Goal: Task Accomplishment & Management: Use online tool/utility

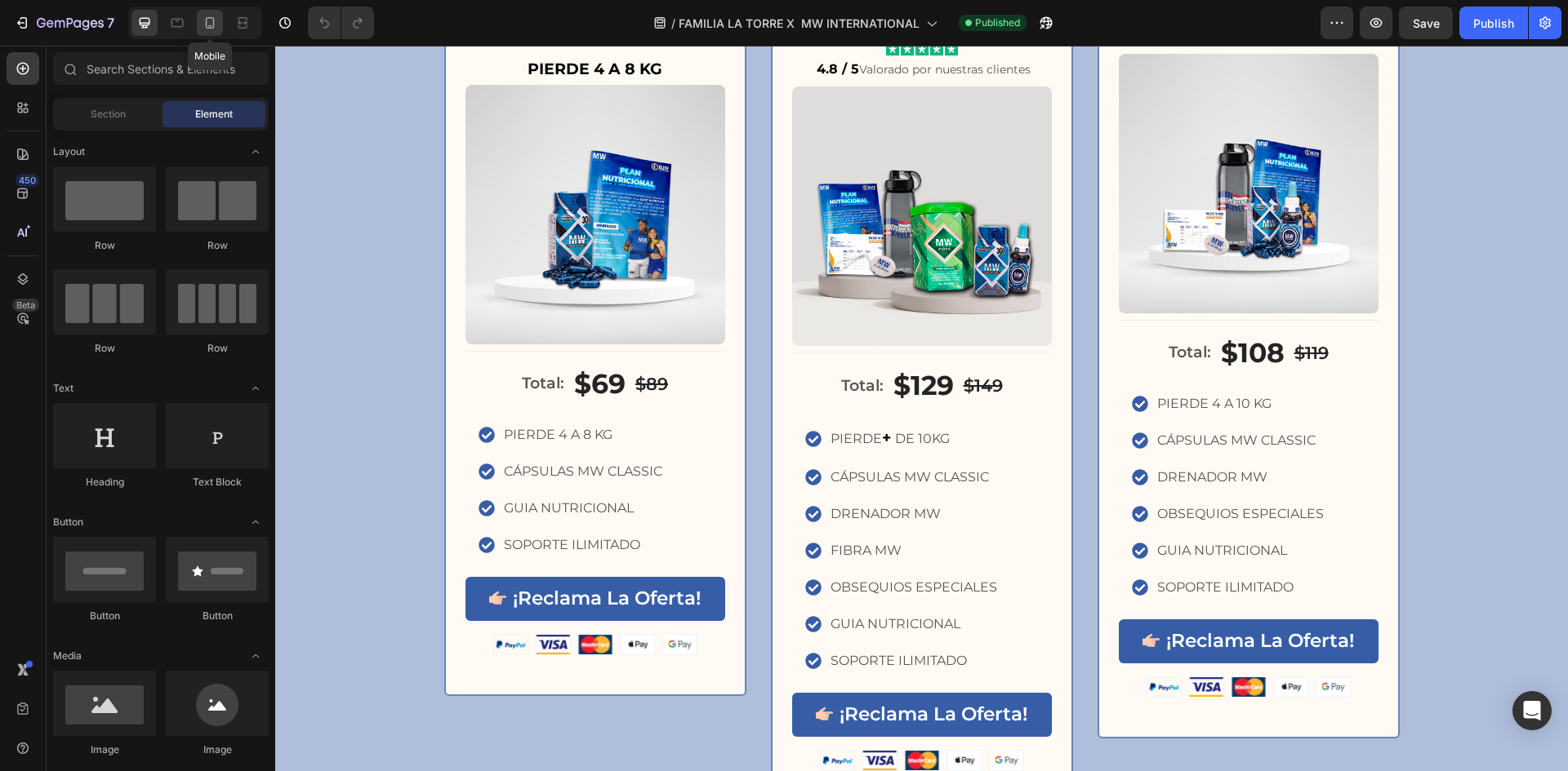
click at [206, 30] on icon at bounding box center [209, 23] width 16 height 16
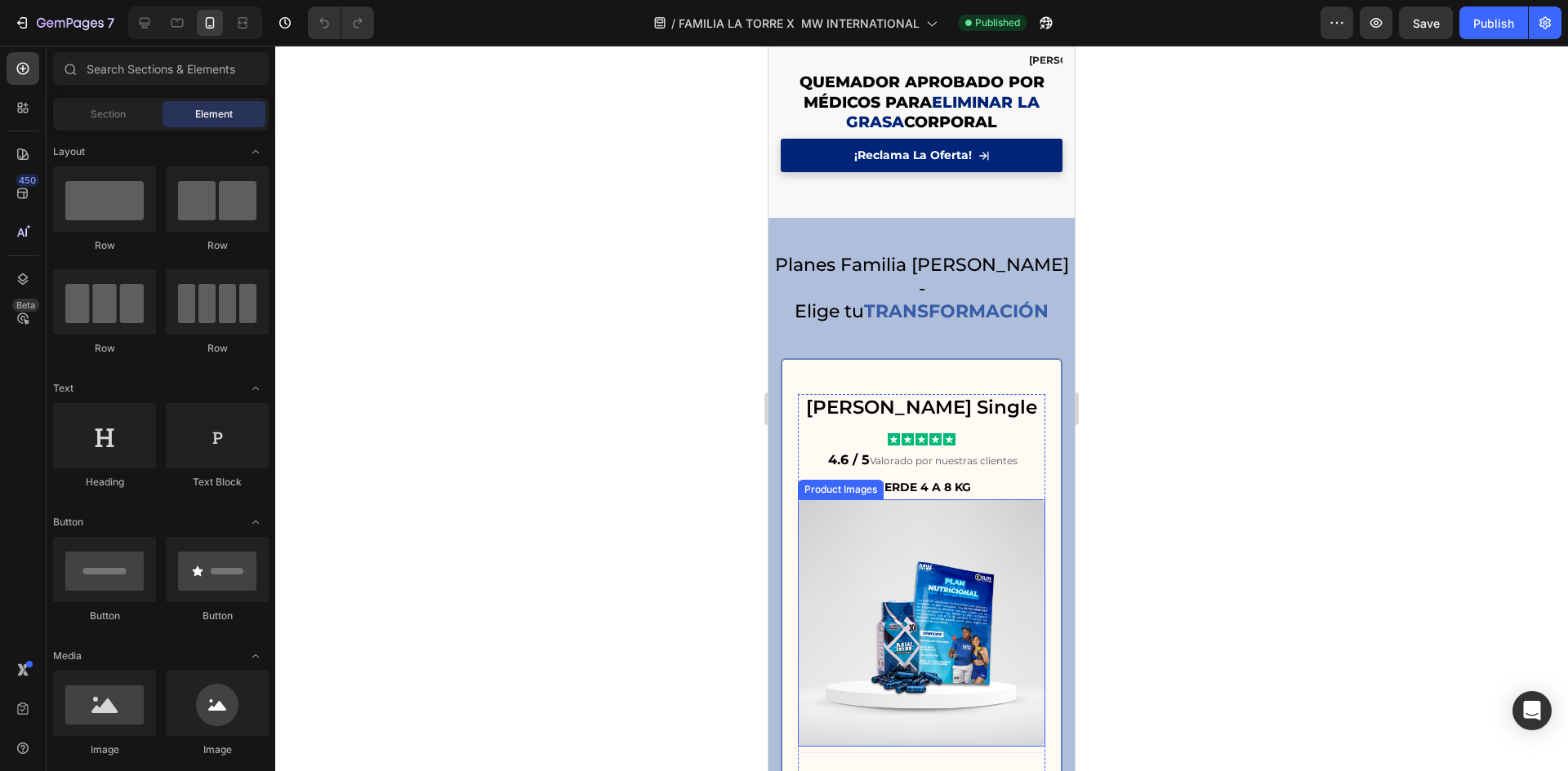
scroll to position [1750, 0]
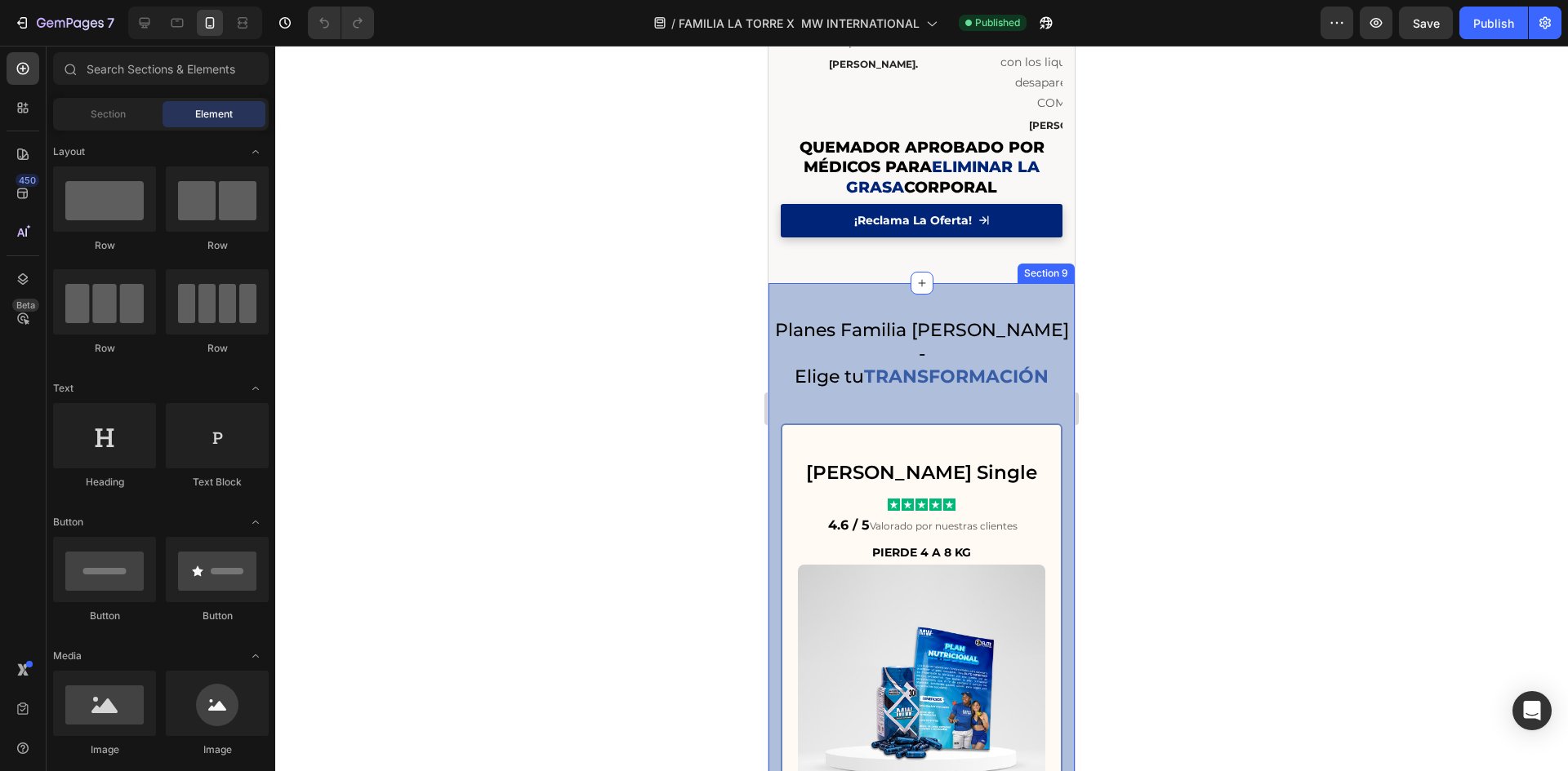
drag, startPoint x: 900, startPoint y: 300, endPoint x: 889, endPoint y: 295, distance: 12.1
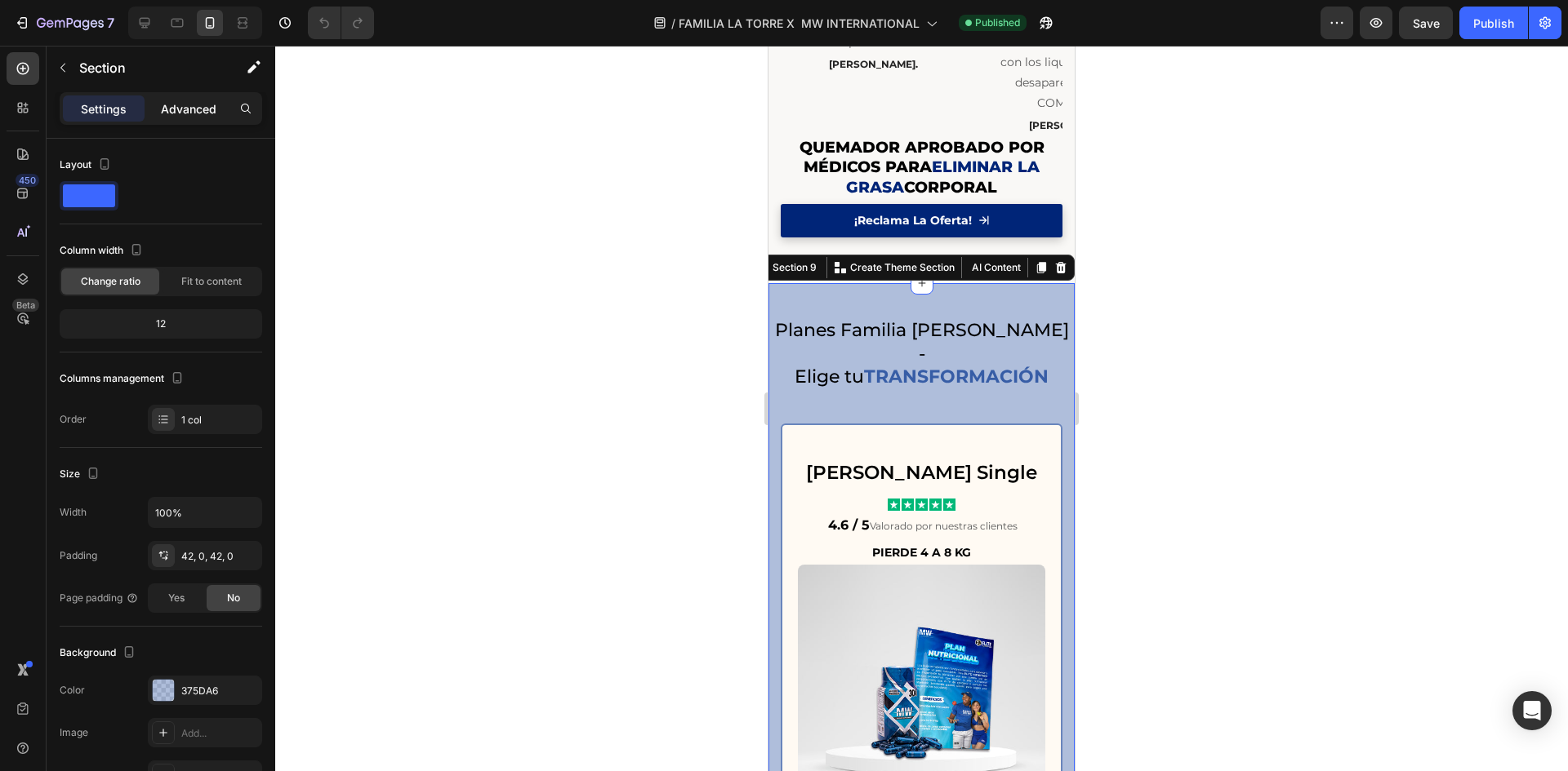
click at [206, 108] on p "Advanced" at bounding box center [188, 109] width 55 height 17
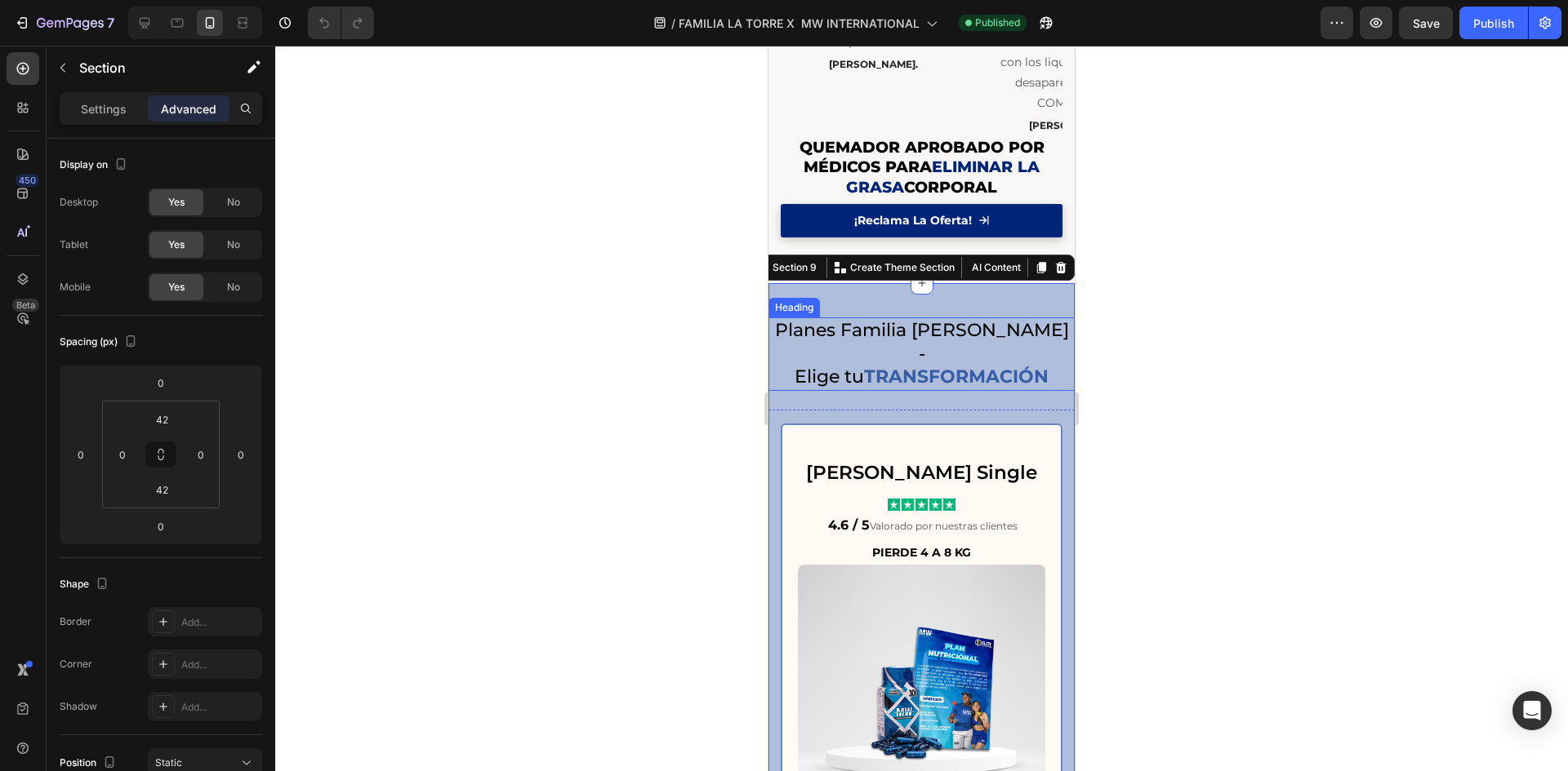
scroll to position [1940, 0]
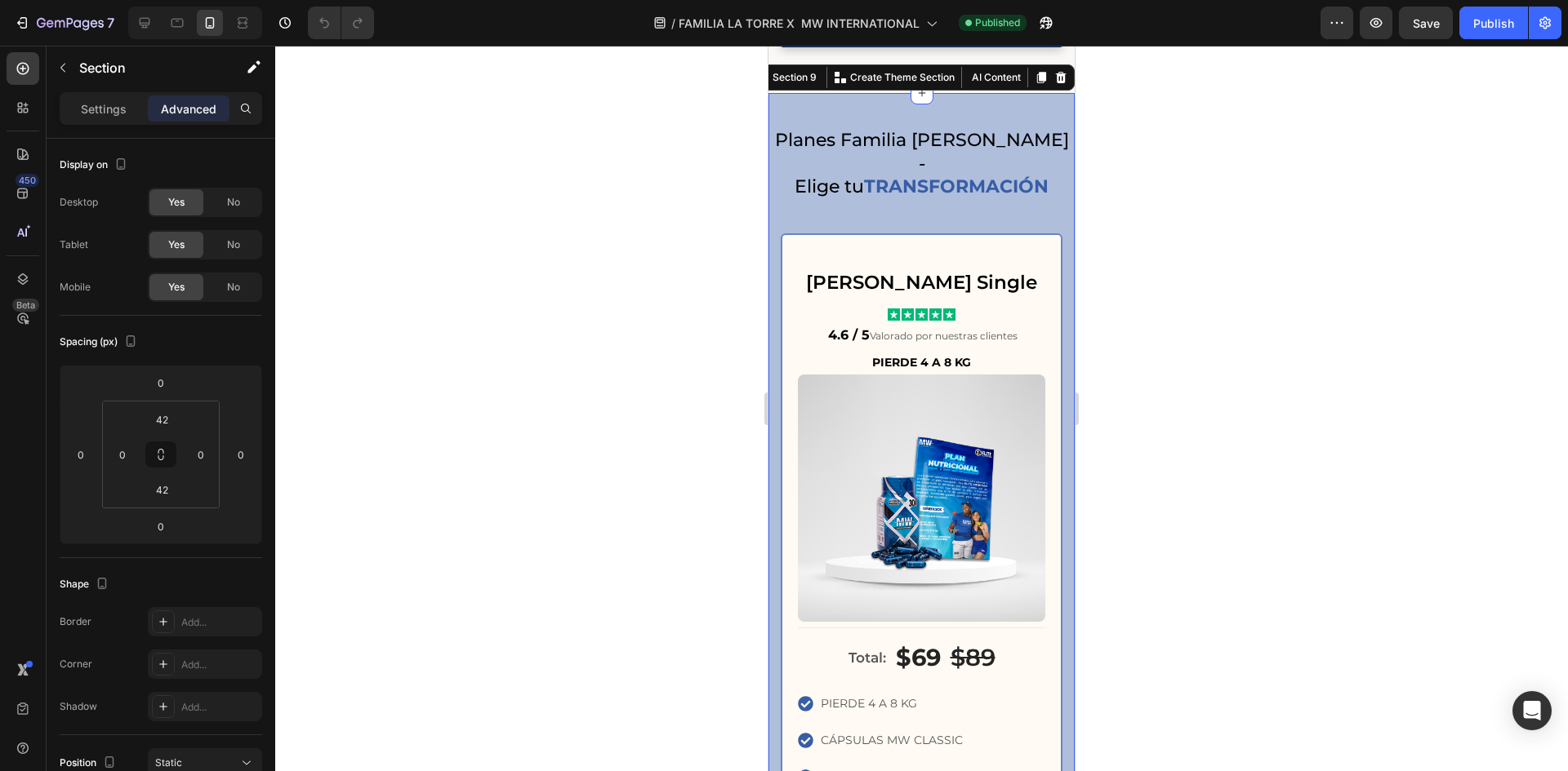
click at [639, 369] on div at bounding box center [922, 409] width 1292 height 726
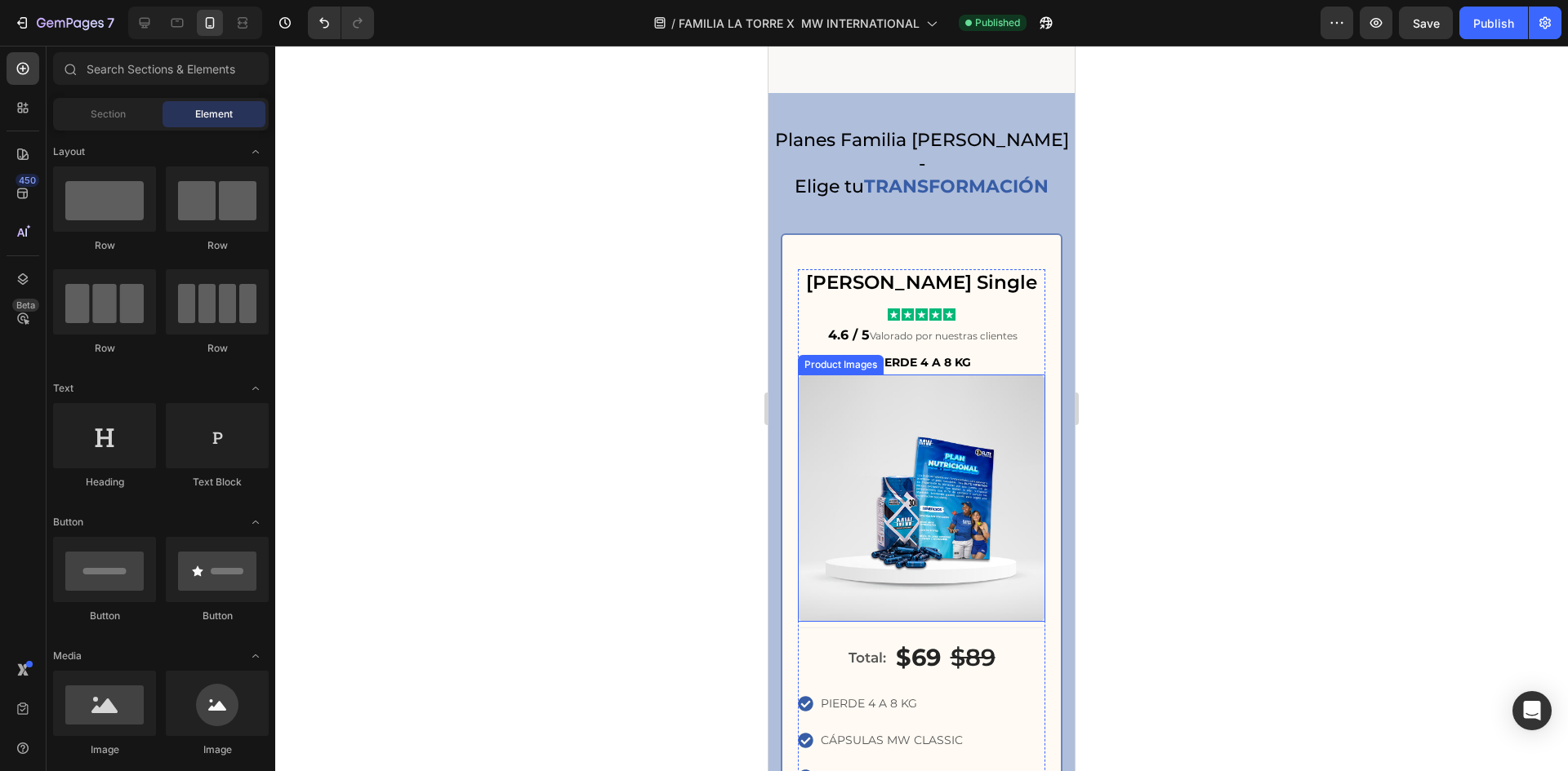
scroll to position [2321, 0]
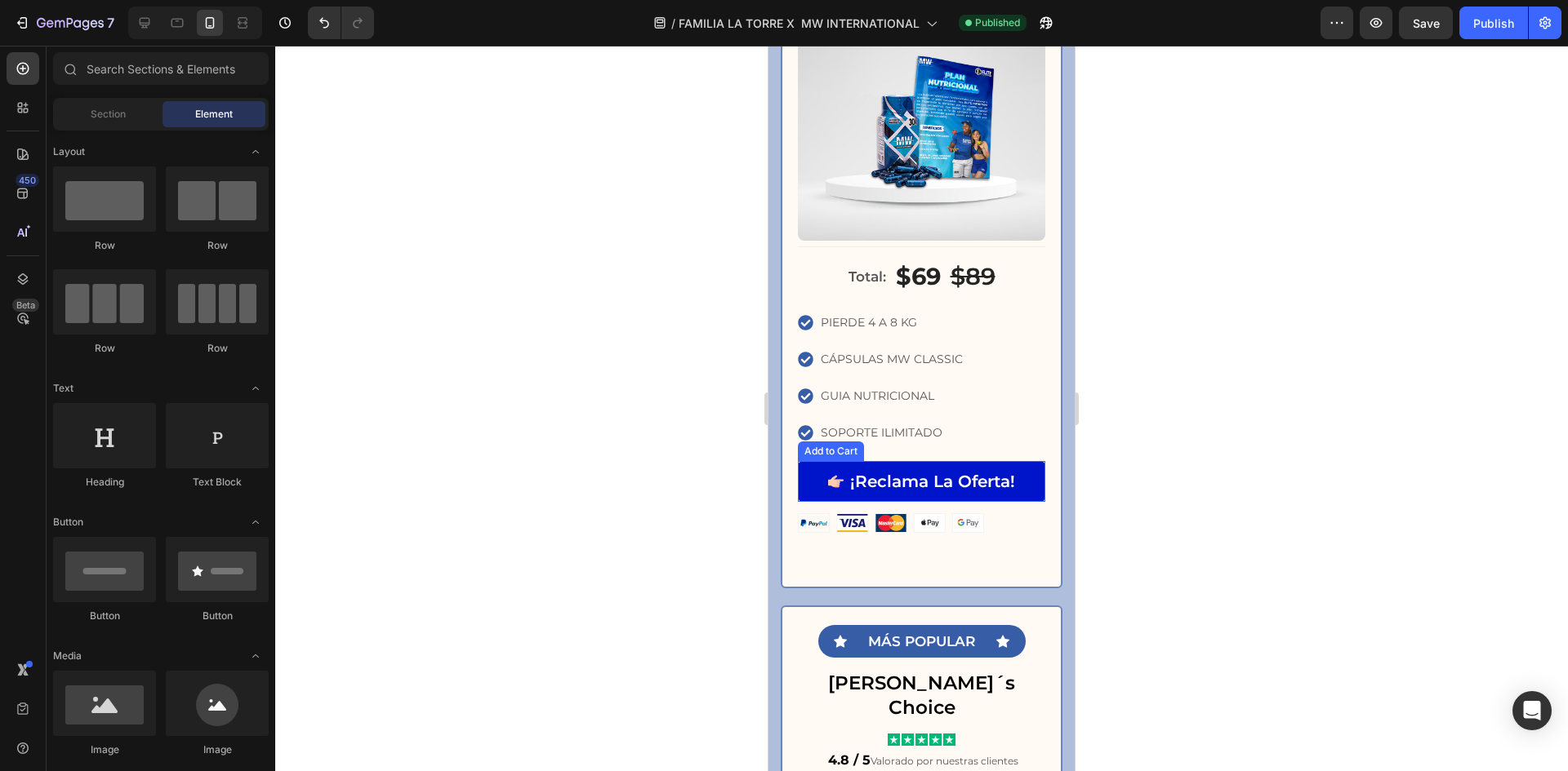
click at [1018, 461] on button "¡Reclama La Oferta!" at bounding box center [921, 480] width 247 height 40
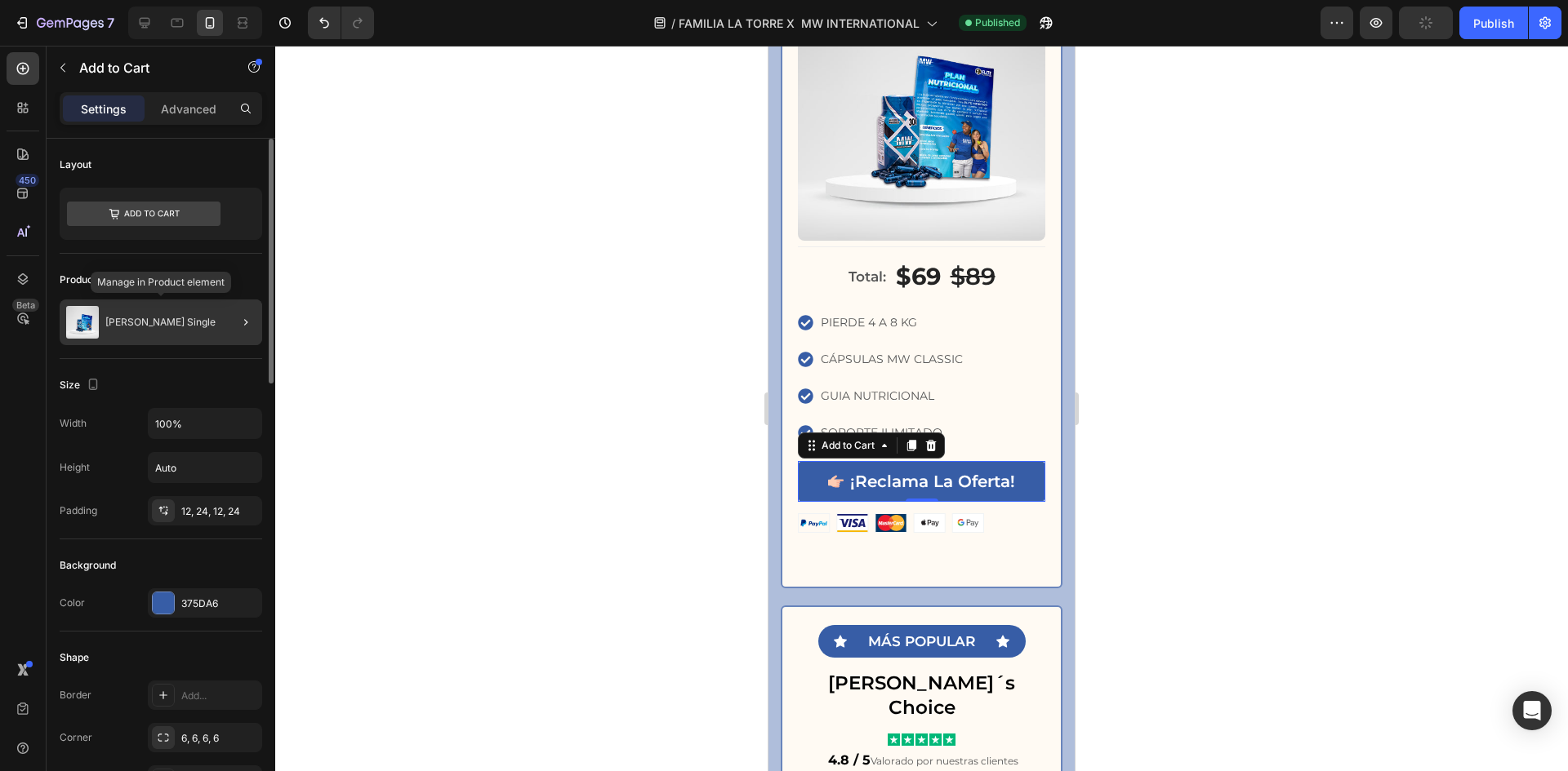
click at [163, 334] on div "[PERSON_NAME] Single" at bounding box center [160, 323] width 202 height 46
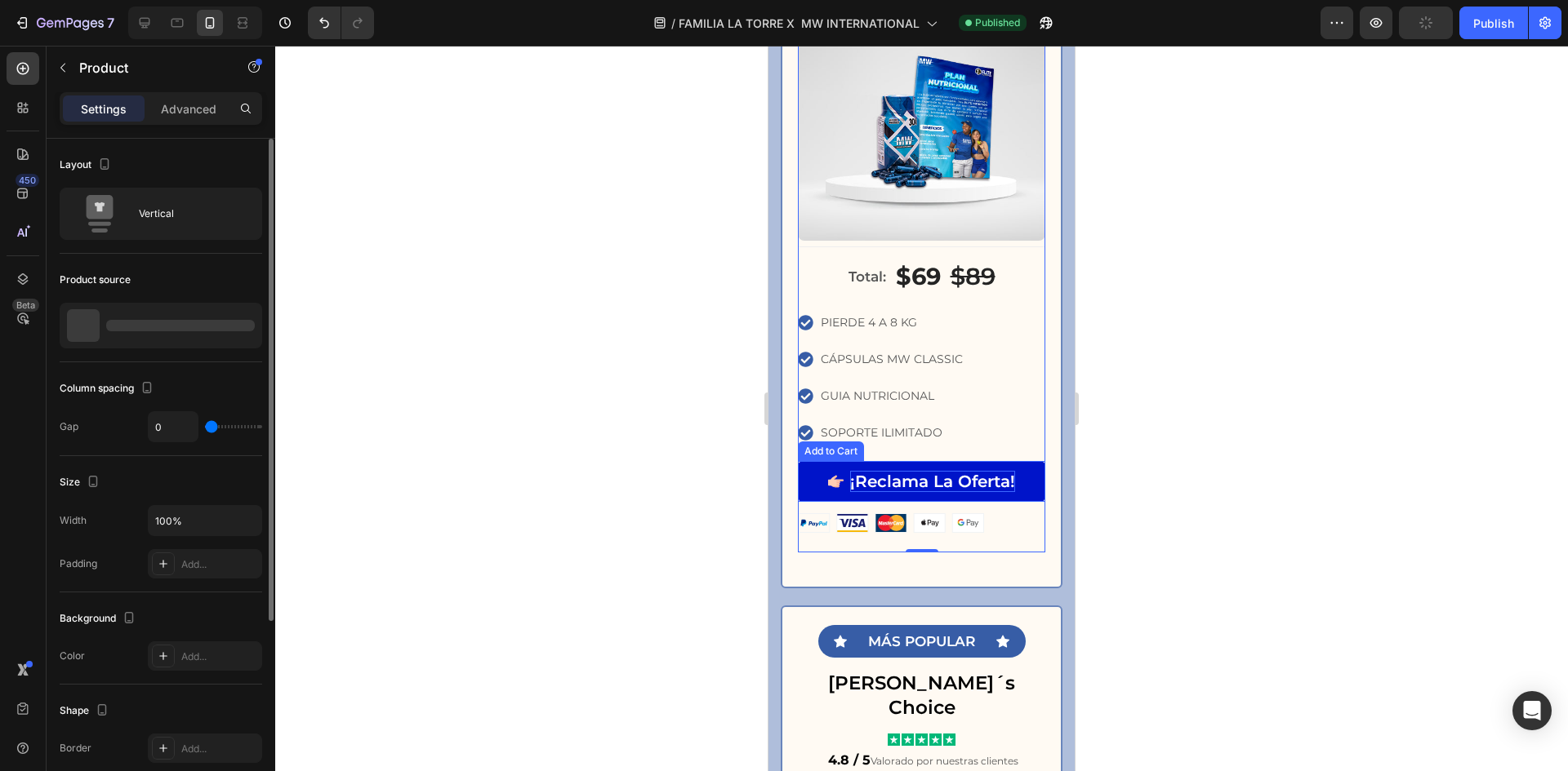
click at [927, 471] on div "¡Reclama La Oferta!" at bounding box center [932, 481] width 165 height 22
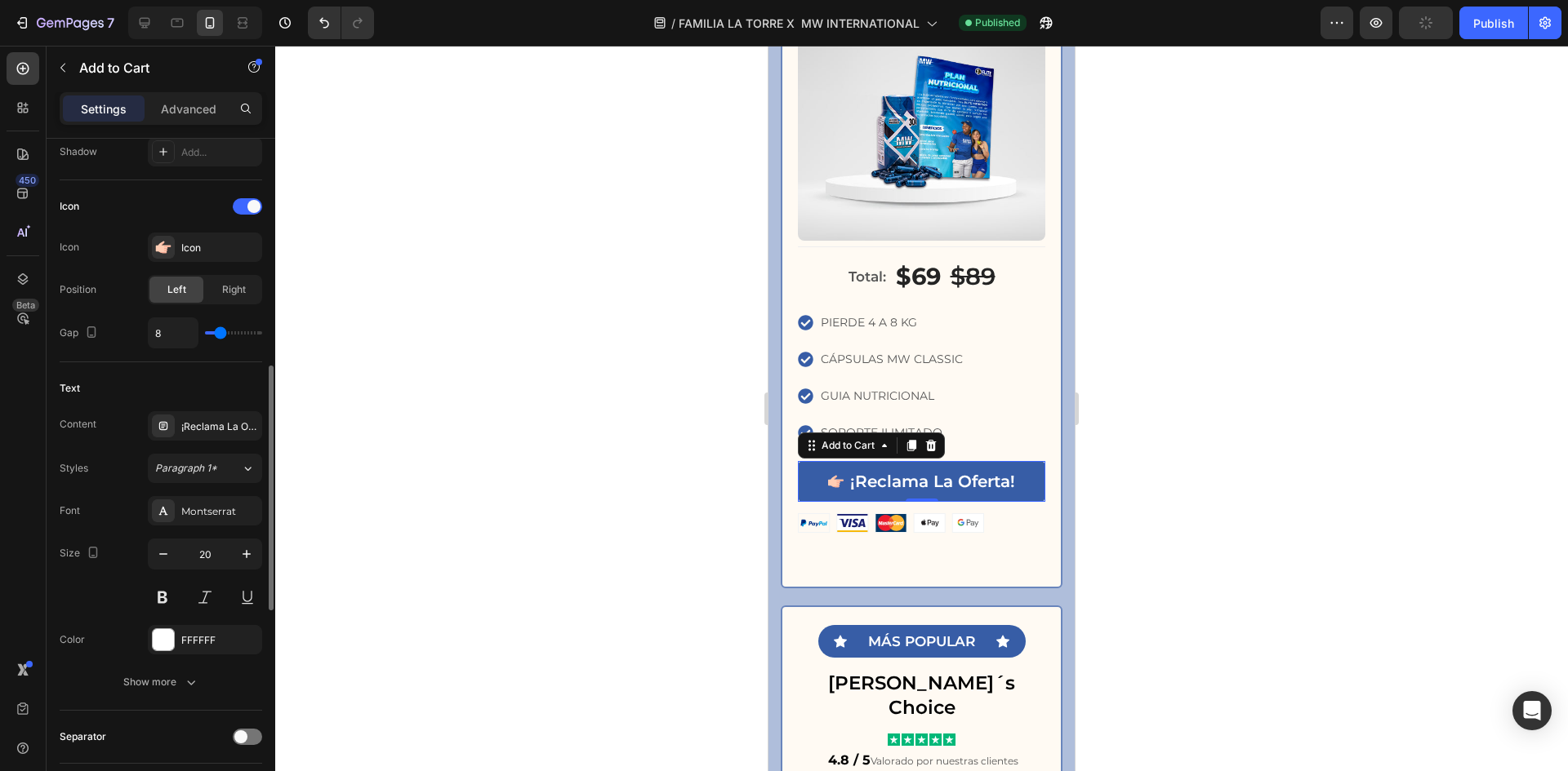
scroll to position [1199, 0]
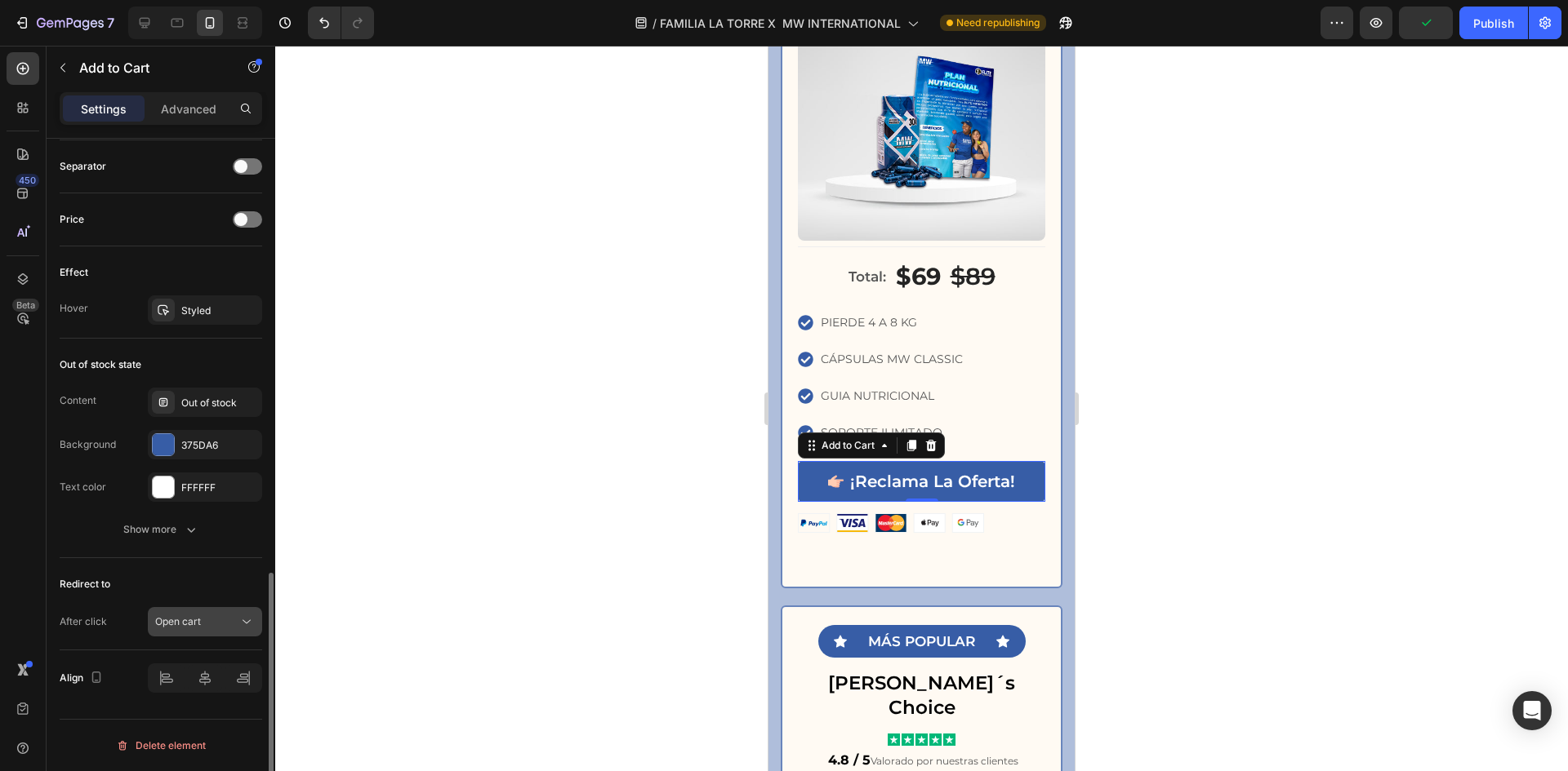
click at [218, 622] on div "Open cart" at bounding box center [197, 622] width 84 height 15
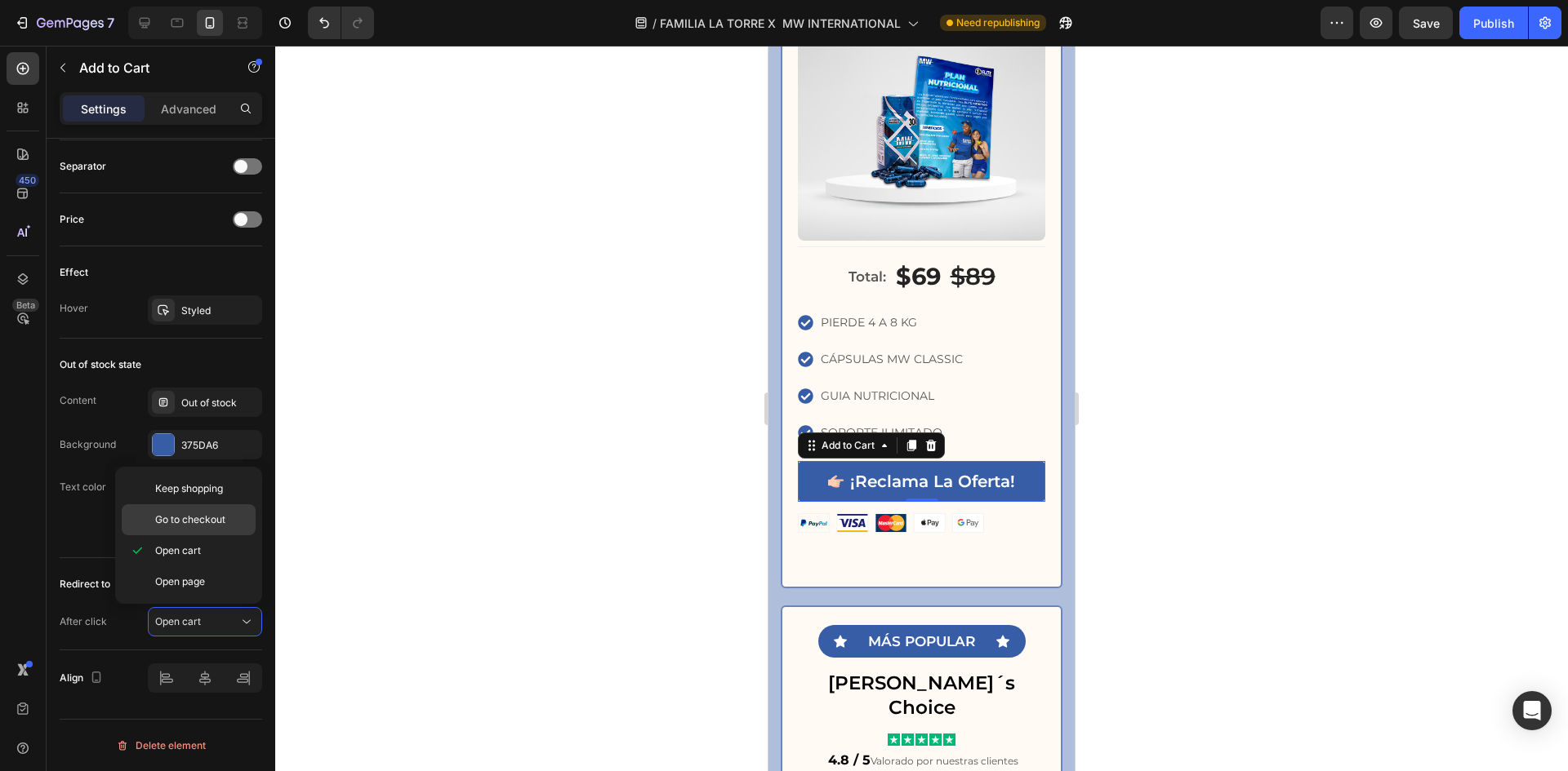
click at [223, 513] on span "Go to checkout" at bounding box center [190, 520] width 71 height 15
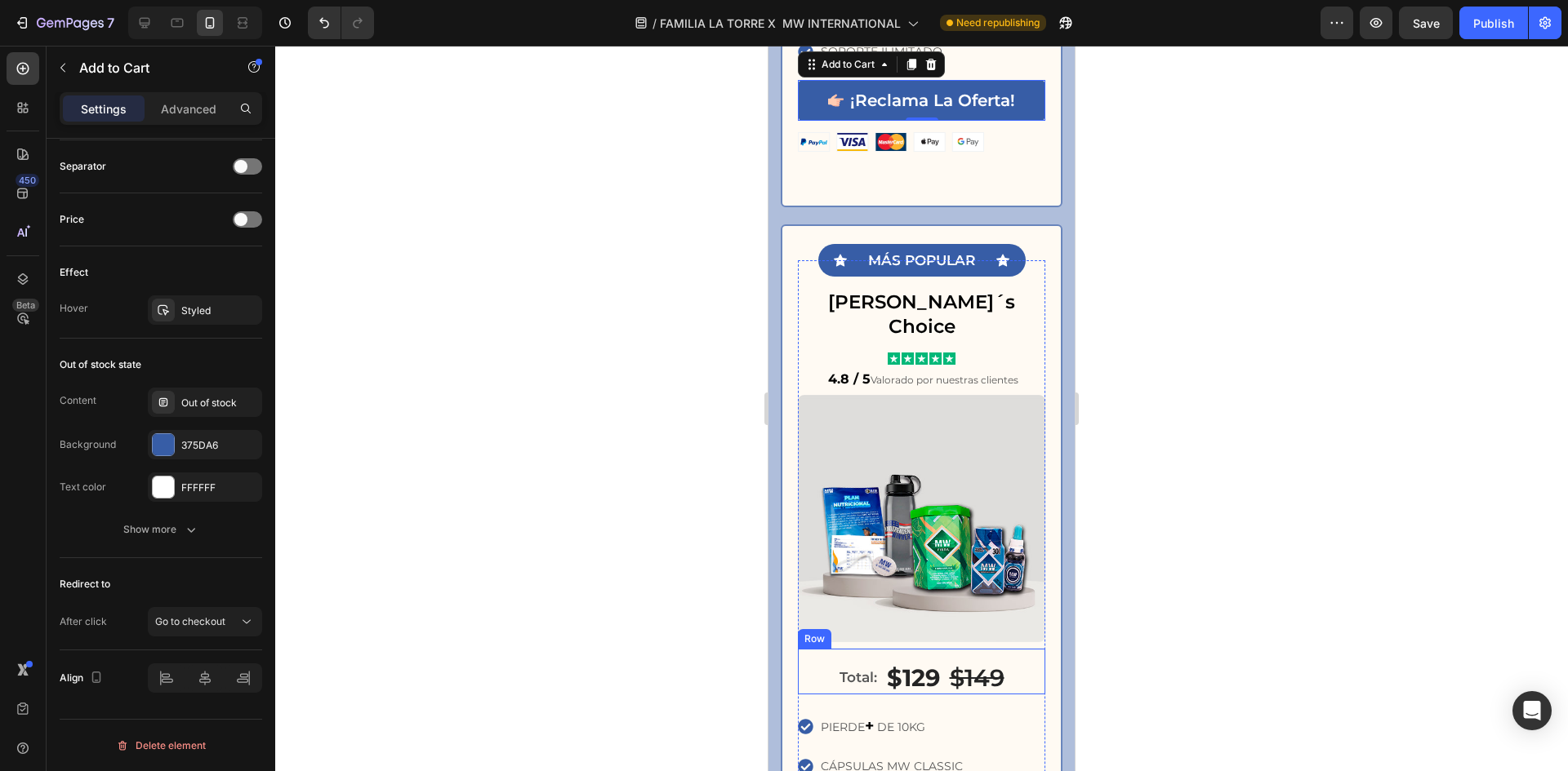
scroll to position [3082, 0]
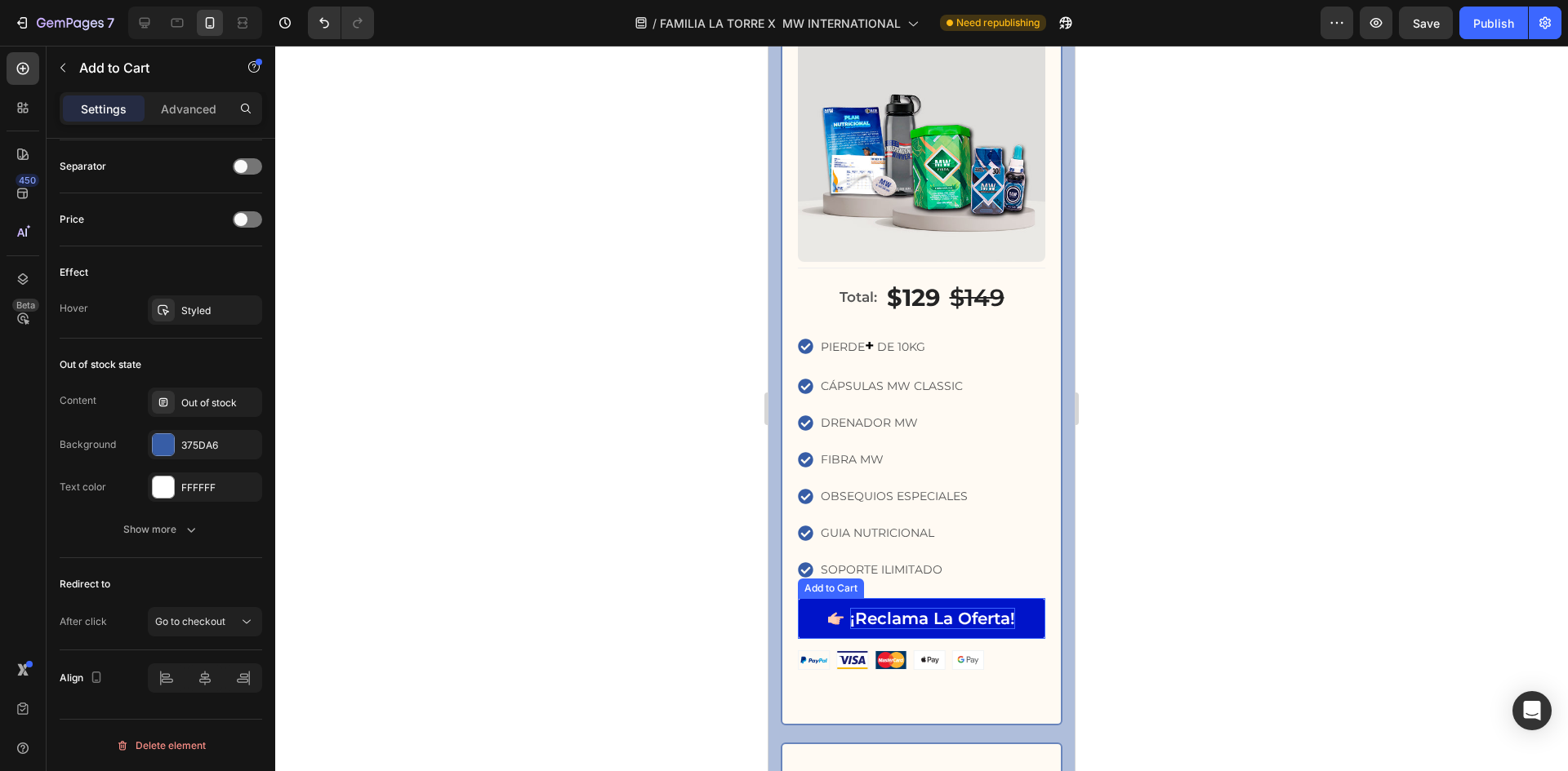
click at [981, 608] on div "¡Reclama La Oferta!" at bounding box center [932, 619] width 165 height 22
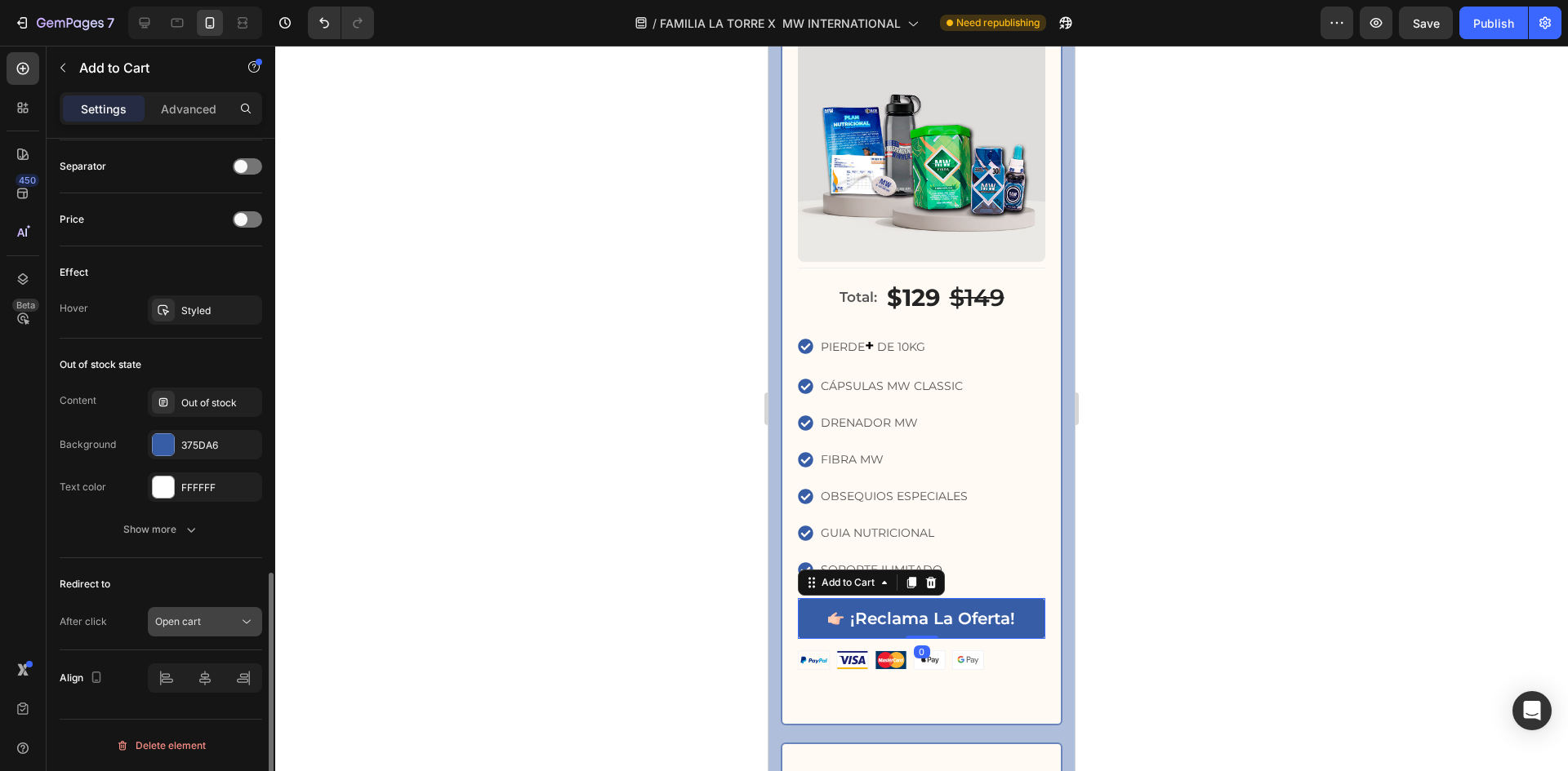
click at [190, 635] on button "Open cart" at bounding box center [205, 622] width 115 height 29
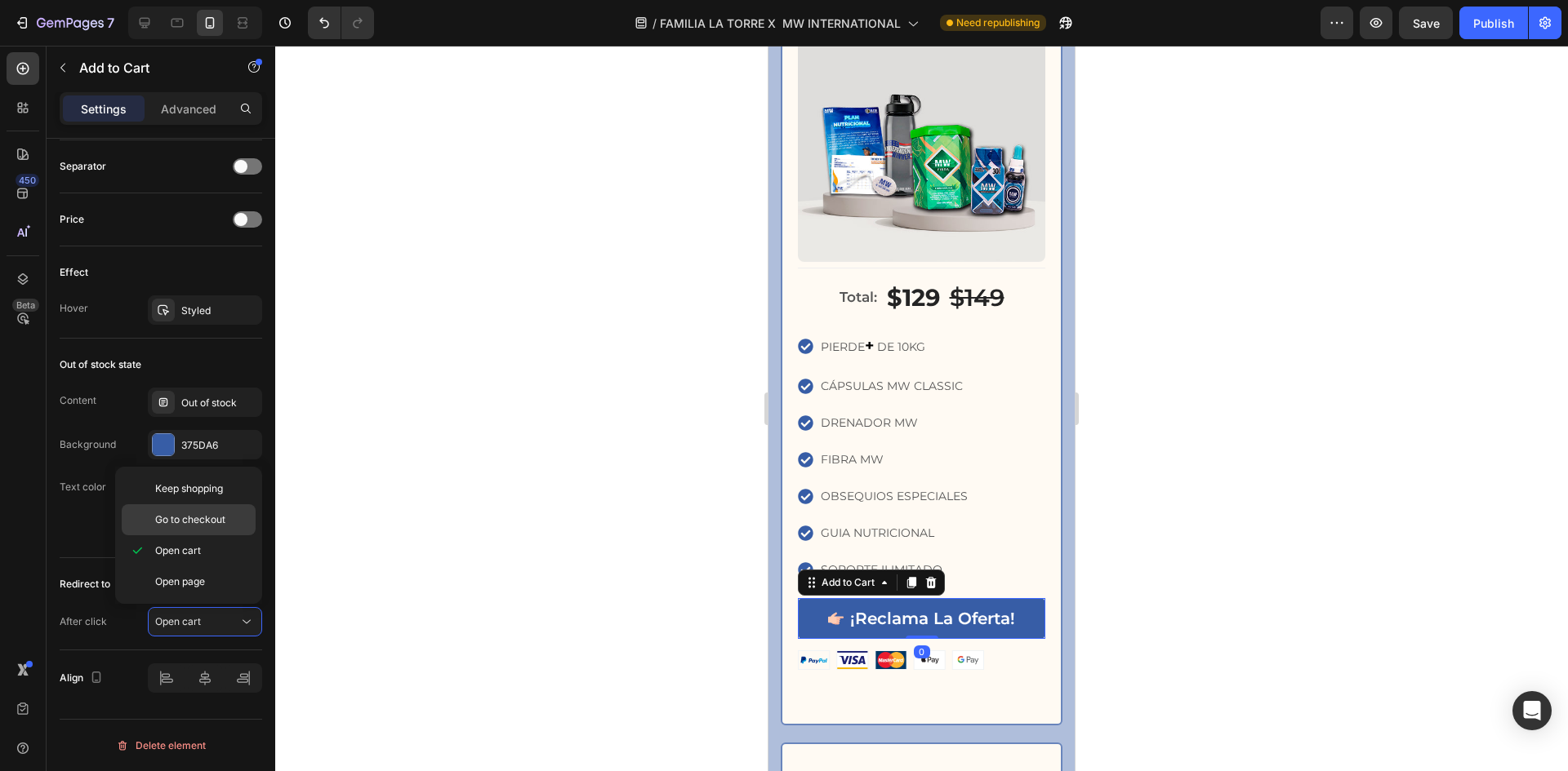
click at [201, 518] on span "Go to checkout" at bounding box center [190, 520] width 71 height 15
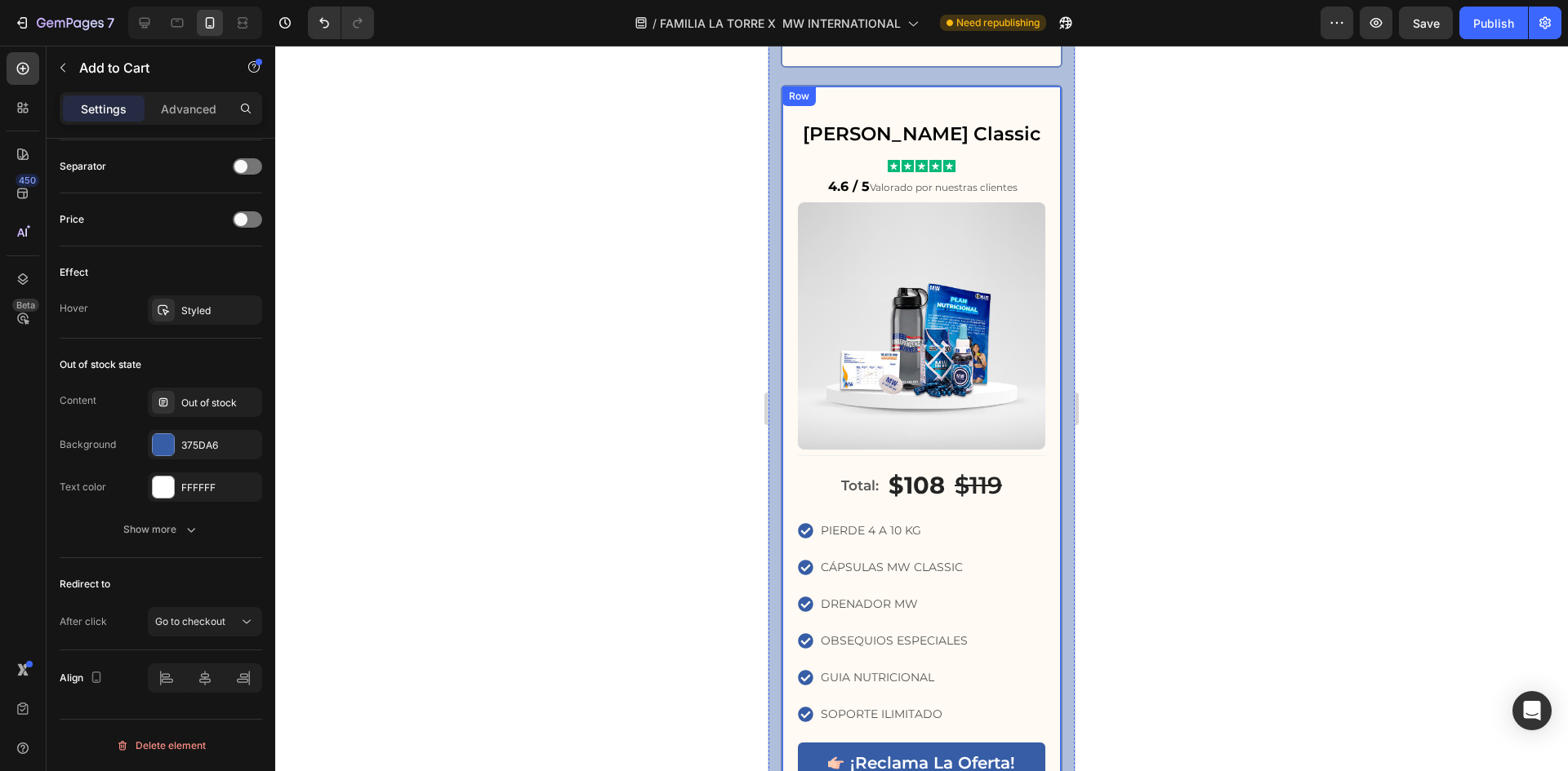
scroll to position [3845, 0]
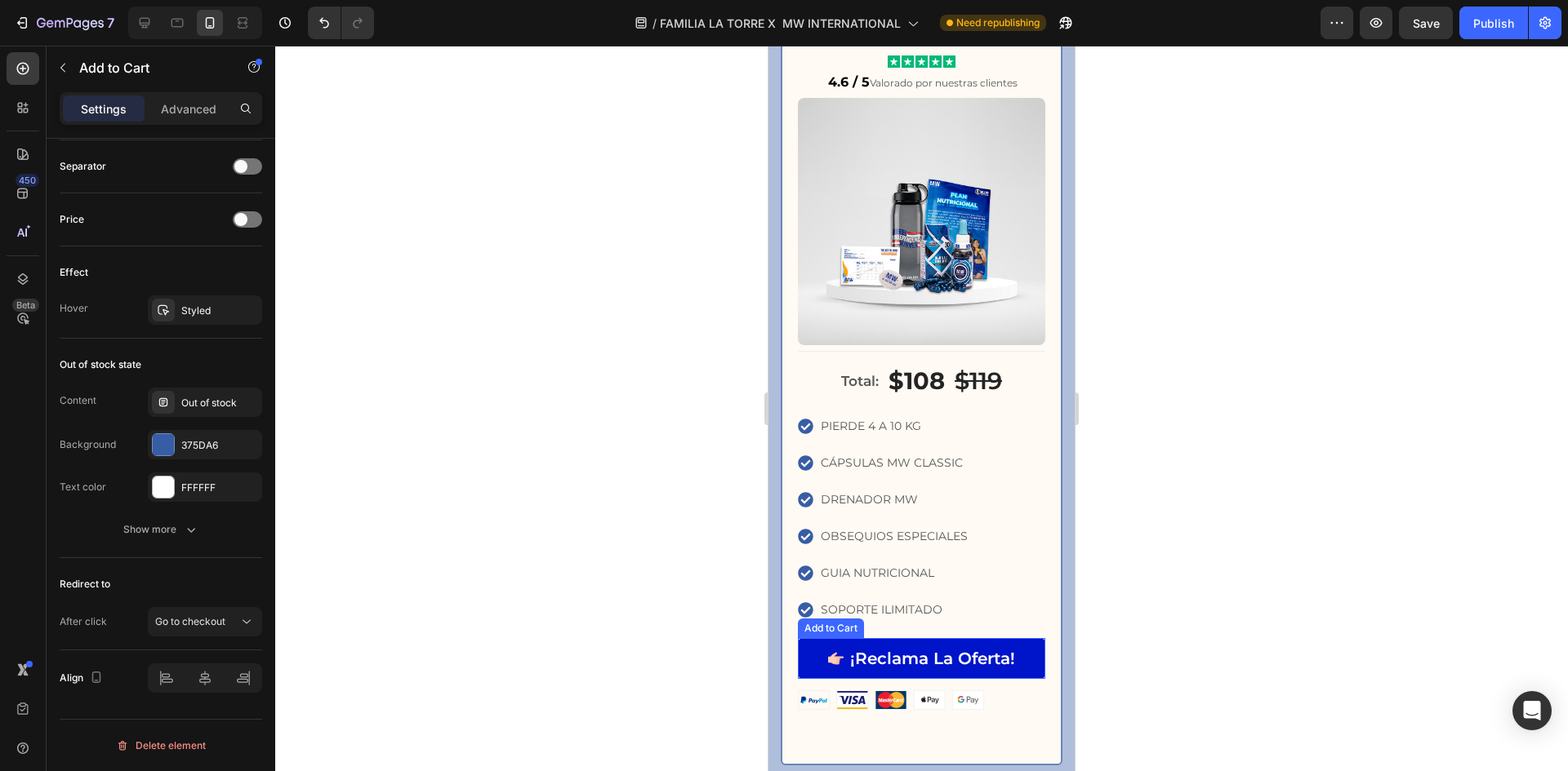
click at [975, 638] on button "¡Reclama La Oferta!" at bounding box center [921, 658] width 247 height 40
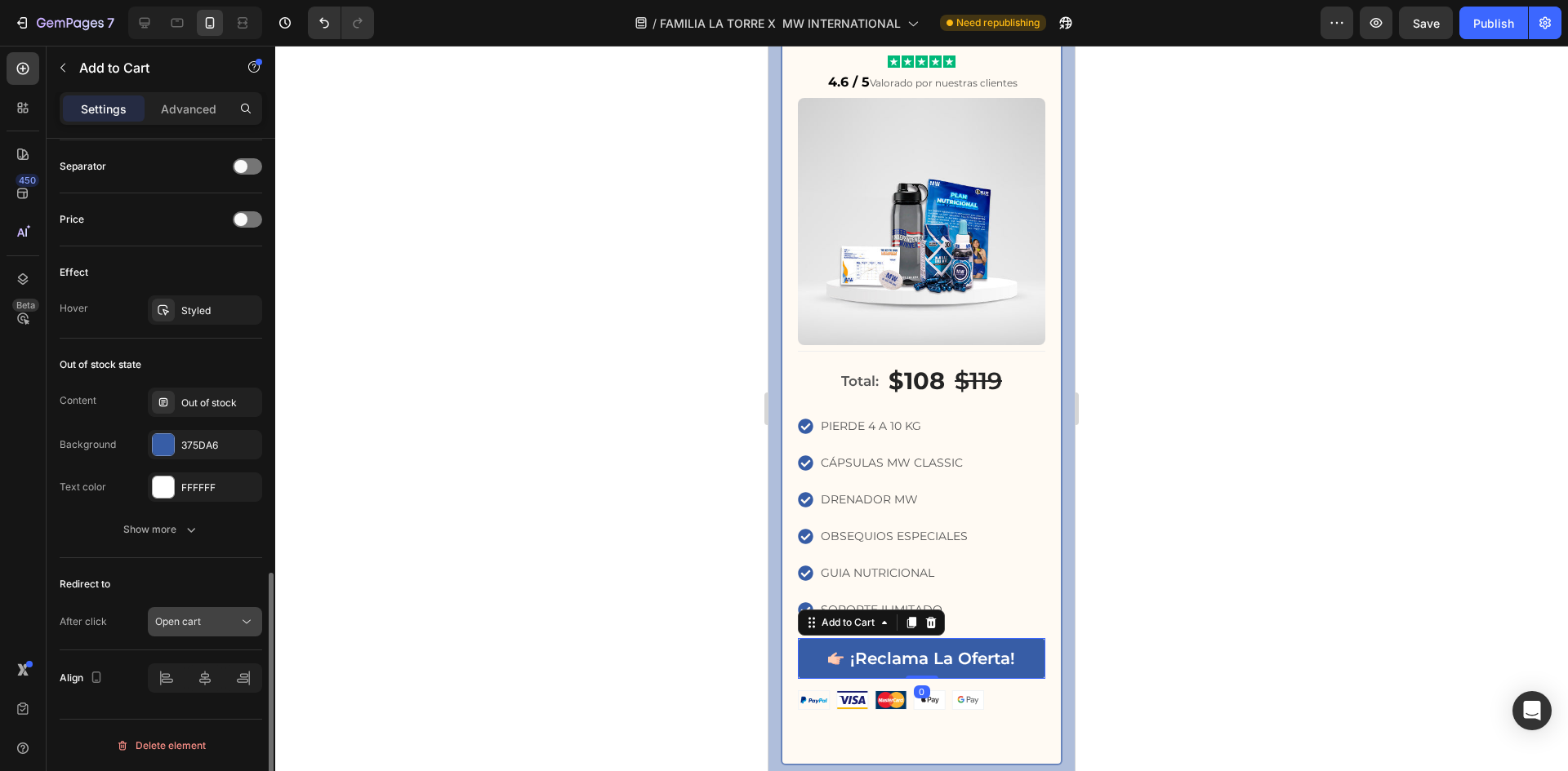
click at [206, 619] on div "Open cart" at bounding box center [197, 622] width 84 height 15
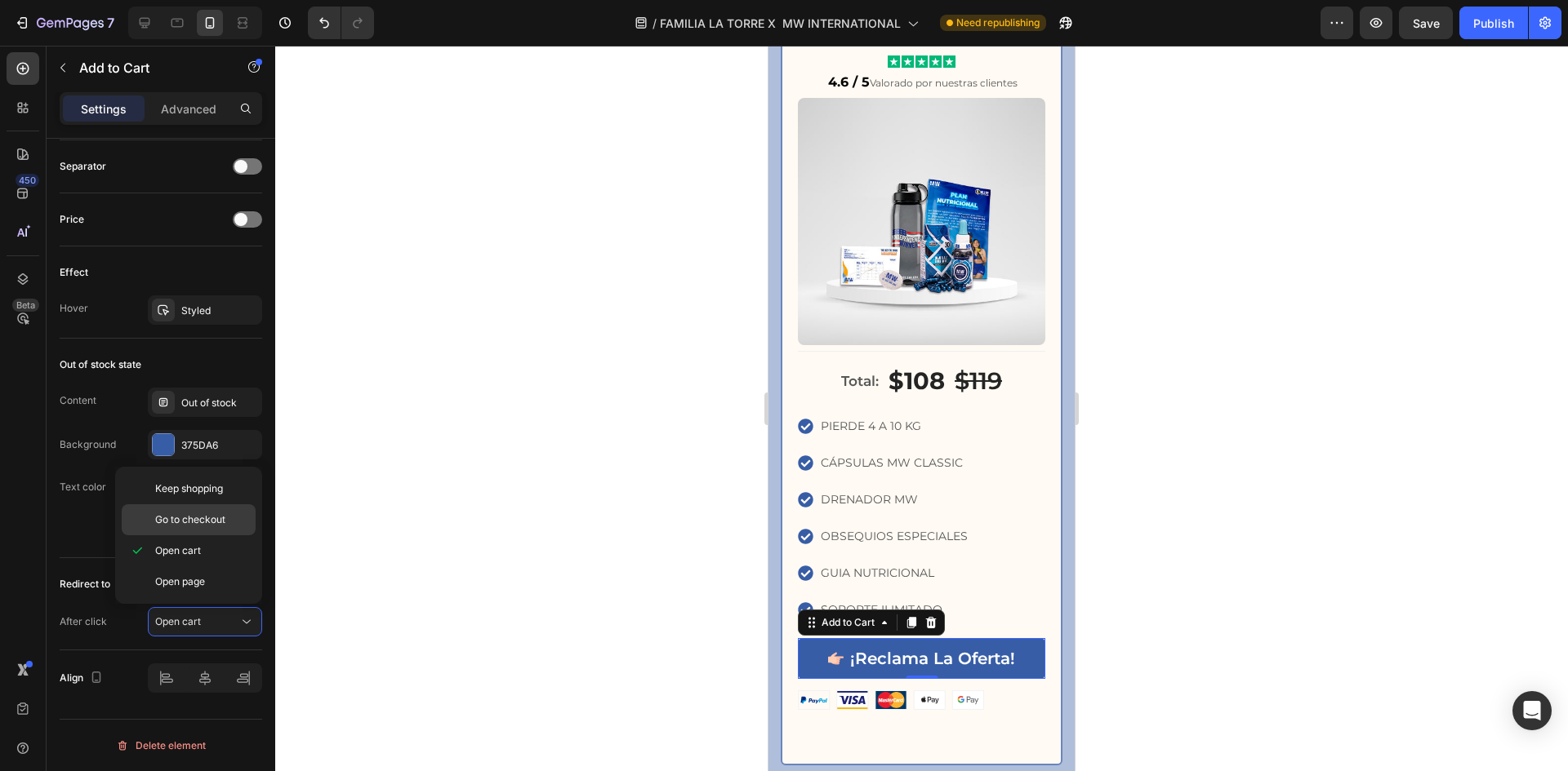
click at [230, 523] on p "Go to checkout" at bounding box center [201, 520] width 93 height 15
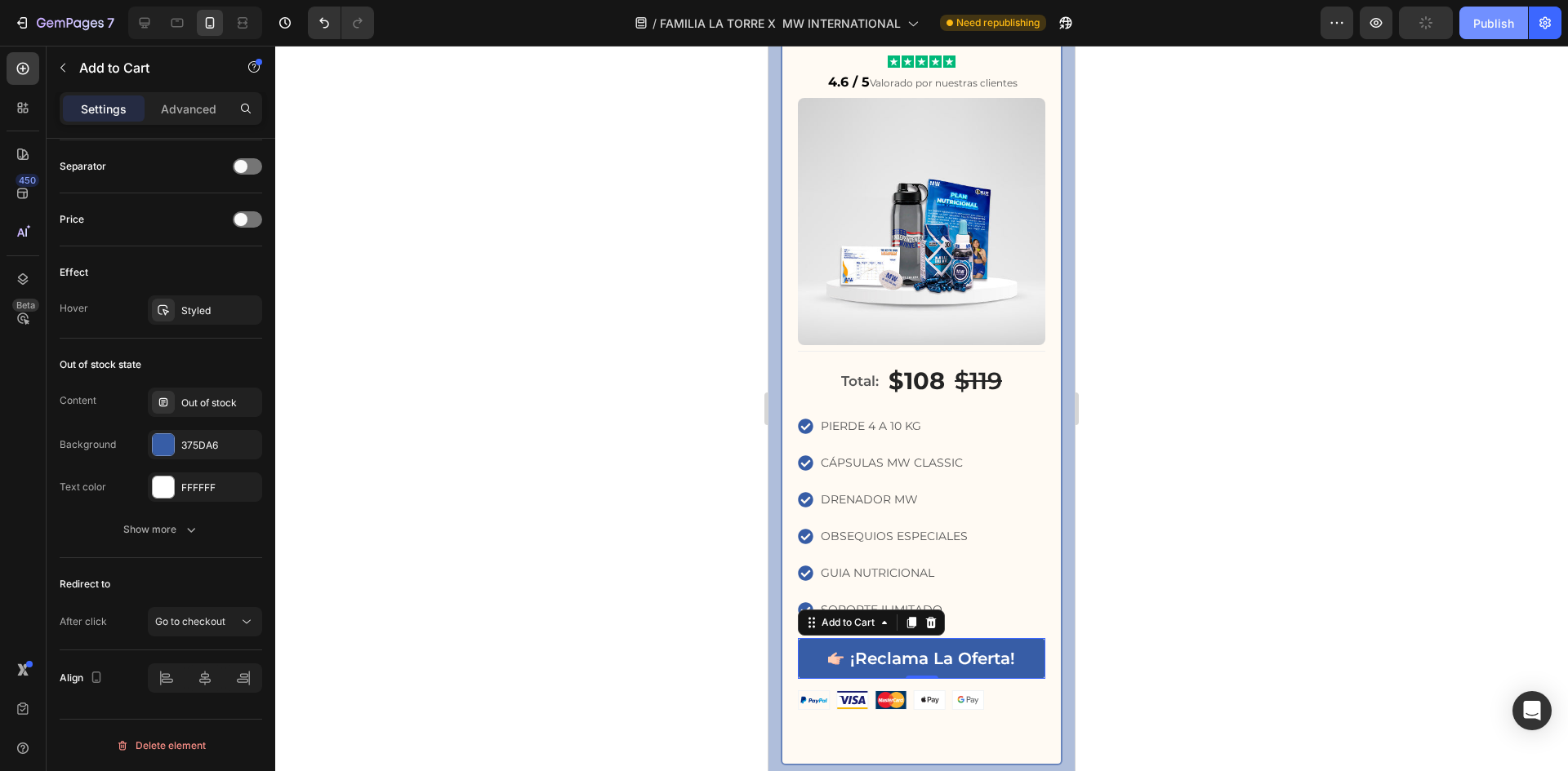
click at [1495, 15] on div "Publish" at bounding box center [1493, 24] width 40 height 17
